Goal: Information Seeking & Learning: Learn about a topic

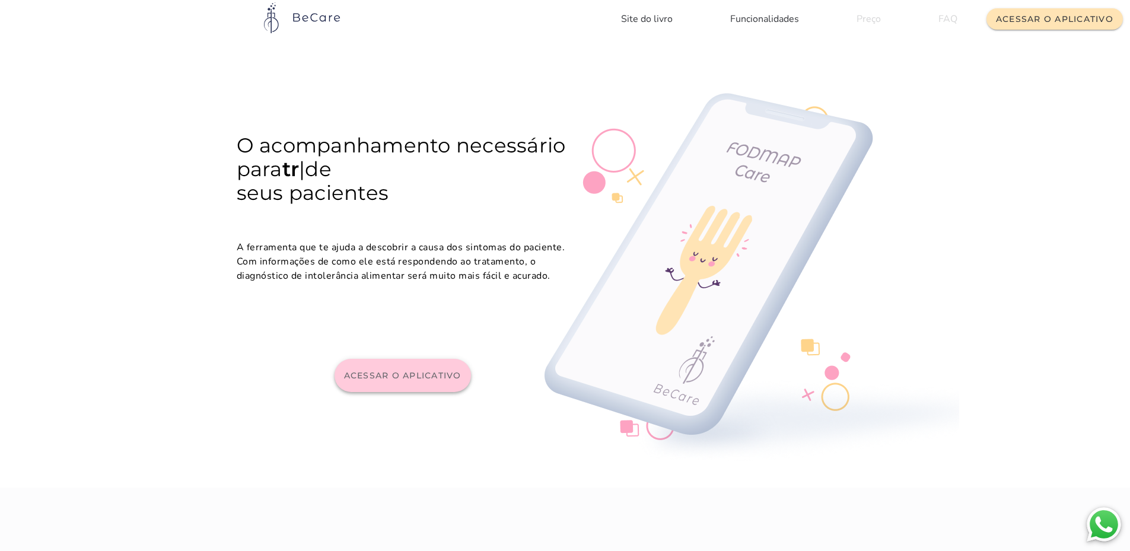
click at [422, 386] on button "Acessar o aplicativo" at bounding box center [402, 375] width 136 height 33
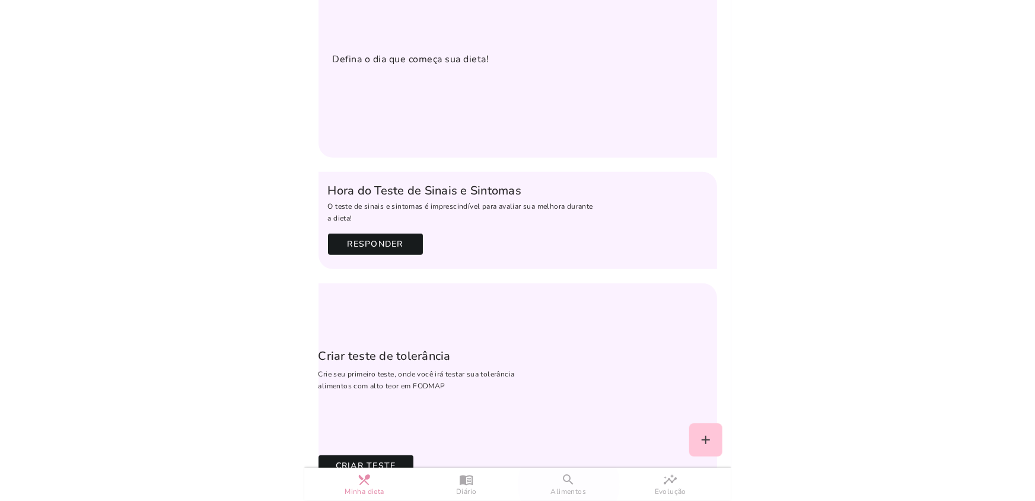
scroll to position [729, 0]
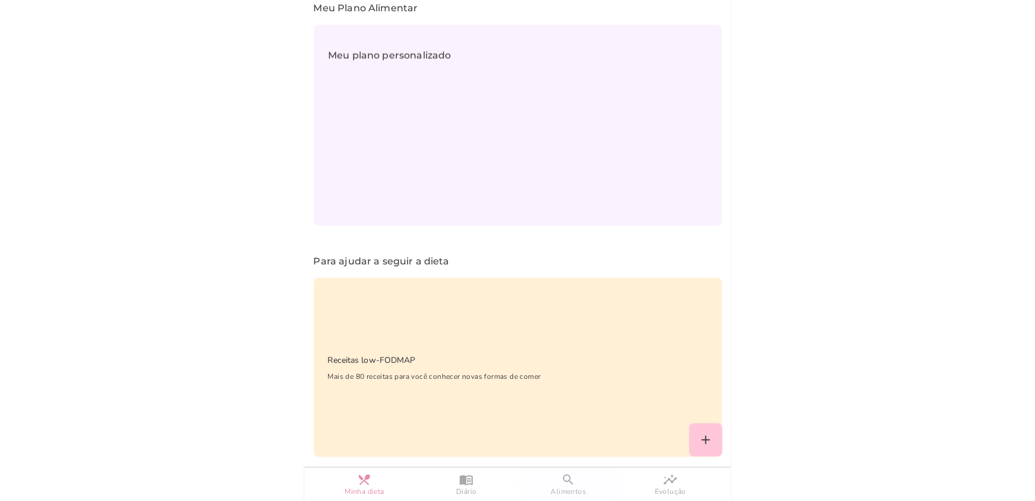
click at [0, 0] on slot "search" at bounding box center [0, 0] width 0 height 0
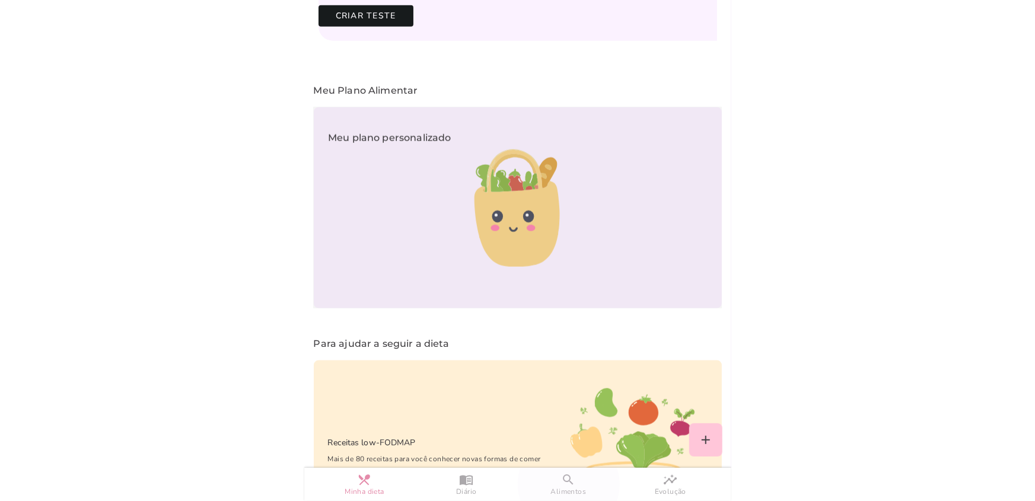
scroll to position [729, 0]
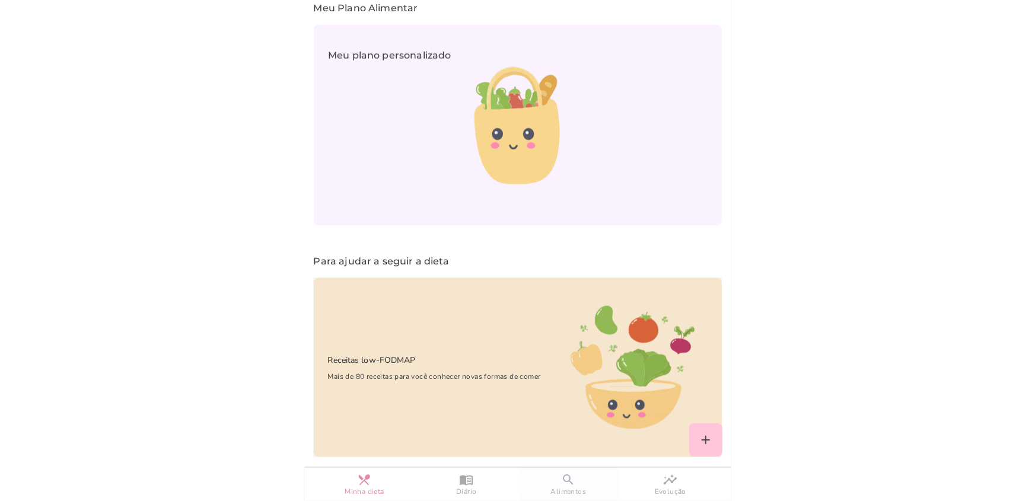
click at [409, 371] on span "Mais de 80 receitas para você conhecer novas formas de comer" at bounding box center [427, 377] width 227 height 12
